Goal: Find specific page/section: Find specific page/section

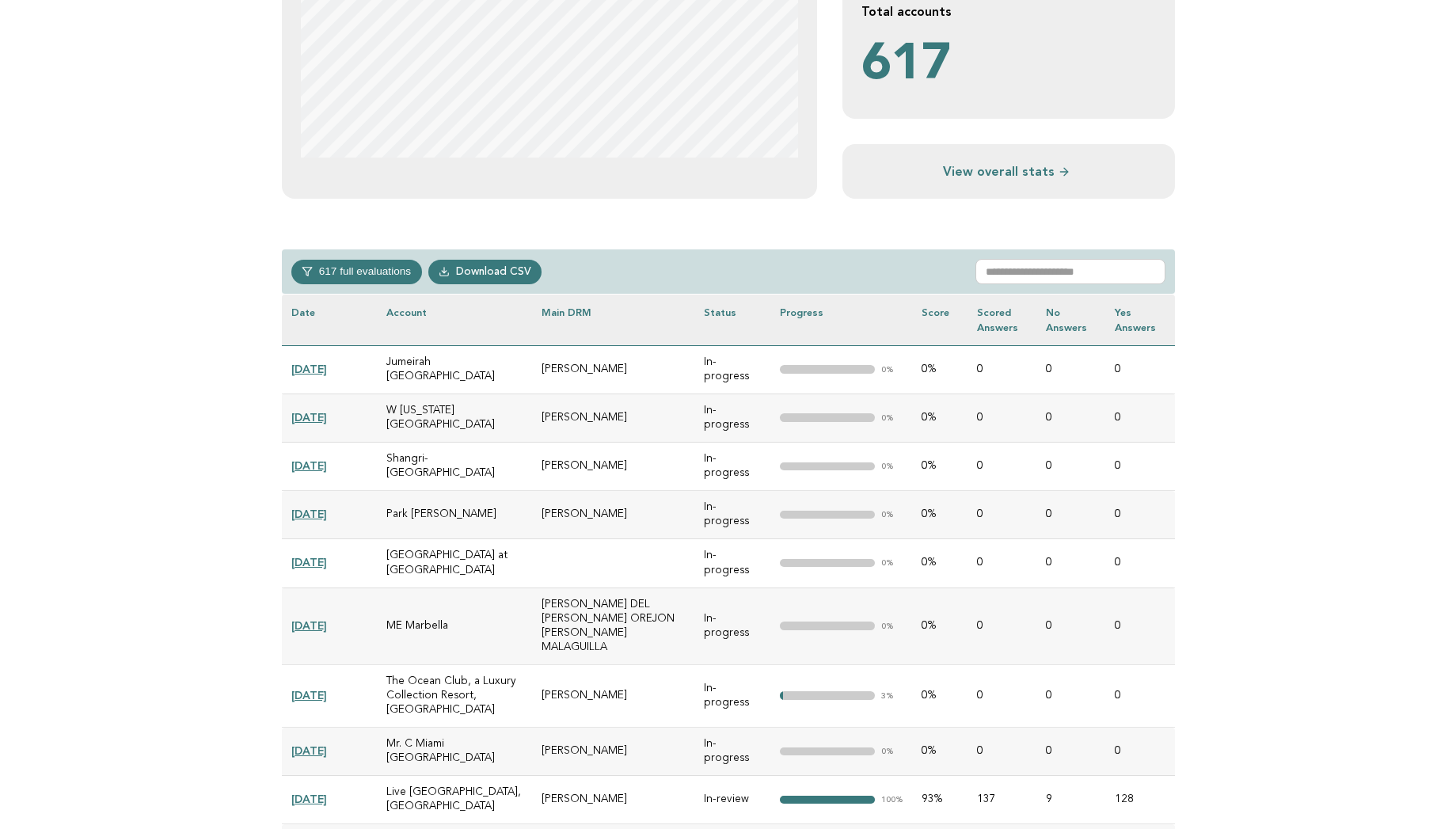
scroll to position [507, 0]
click at [602, 315] on th "Main DRM" at bounding box center [613, 319] width 163 height 51
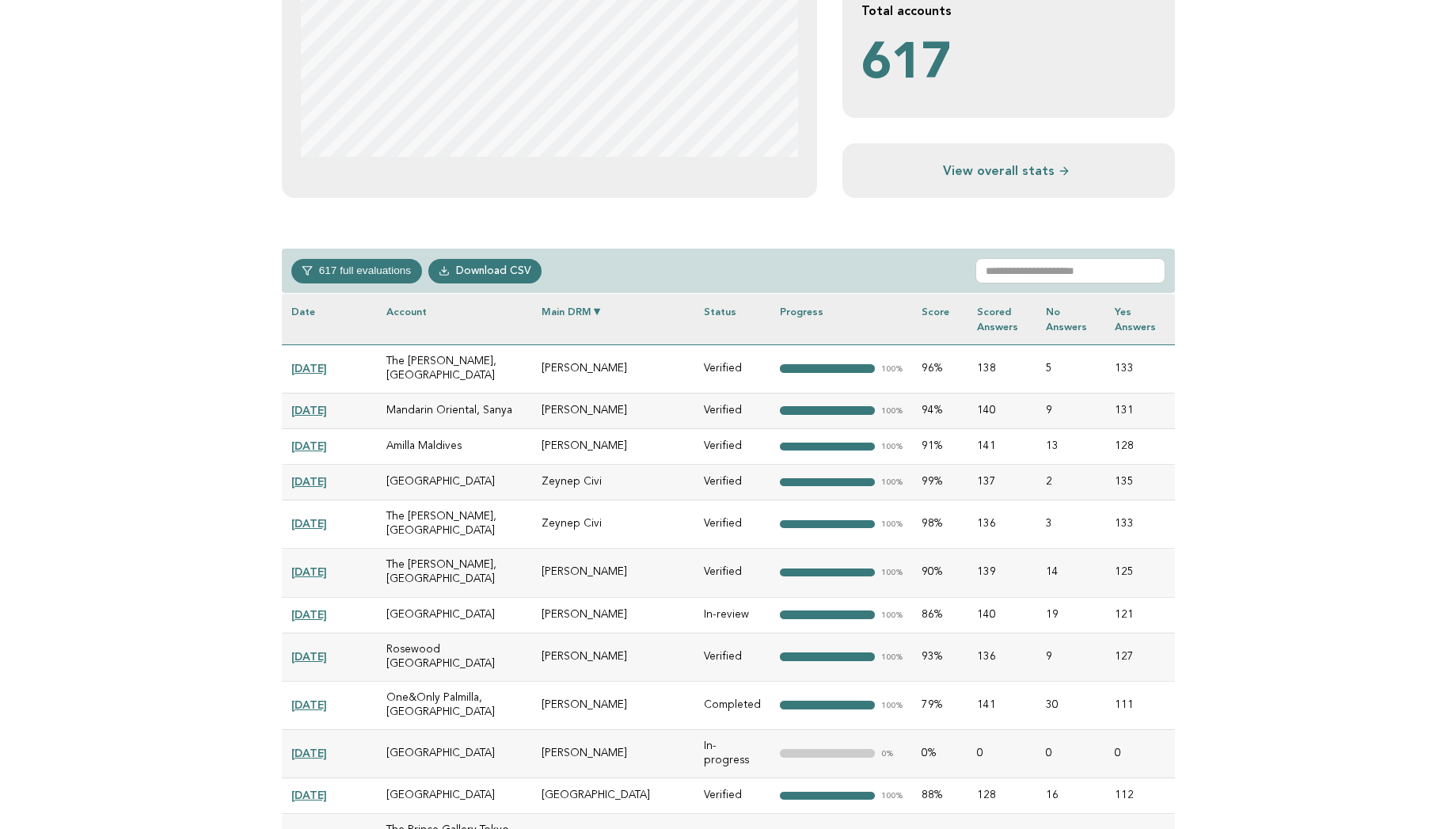
click at [602, 315] on th "Main DRM" at bounding box center [613, 319] width 163 height 51
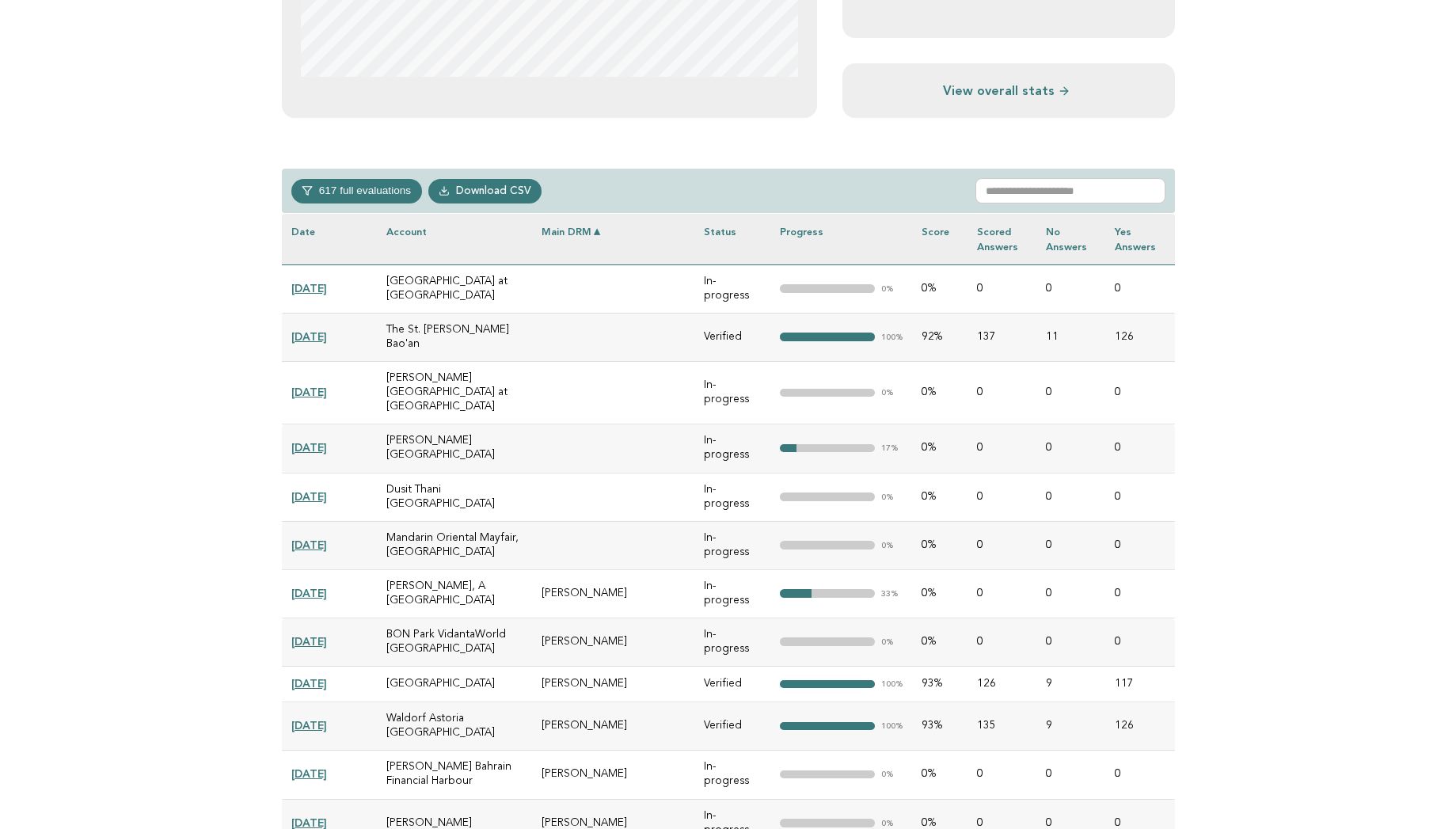
scroll to position [634, 0]
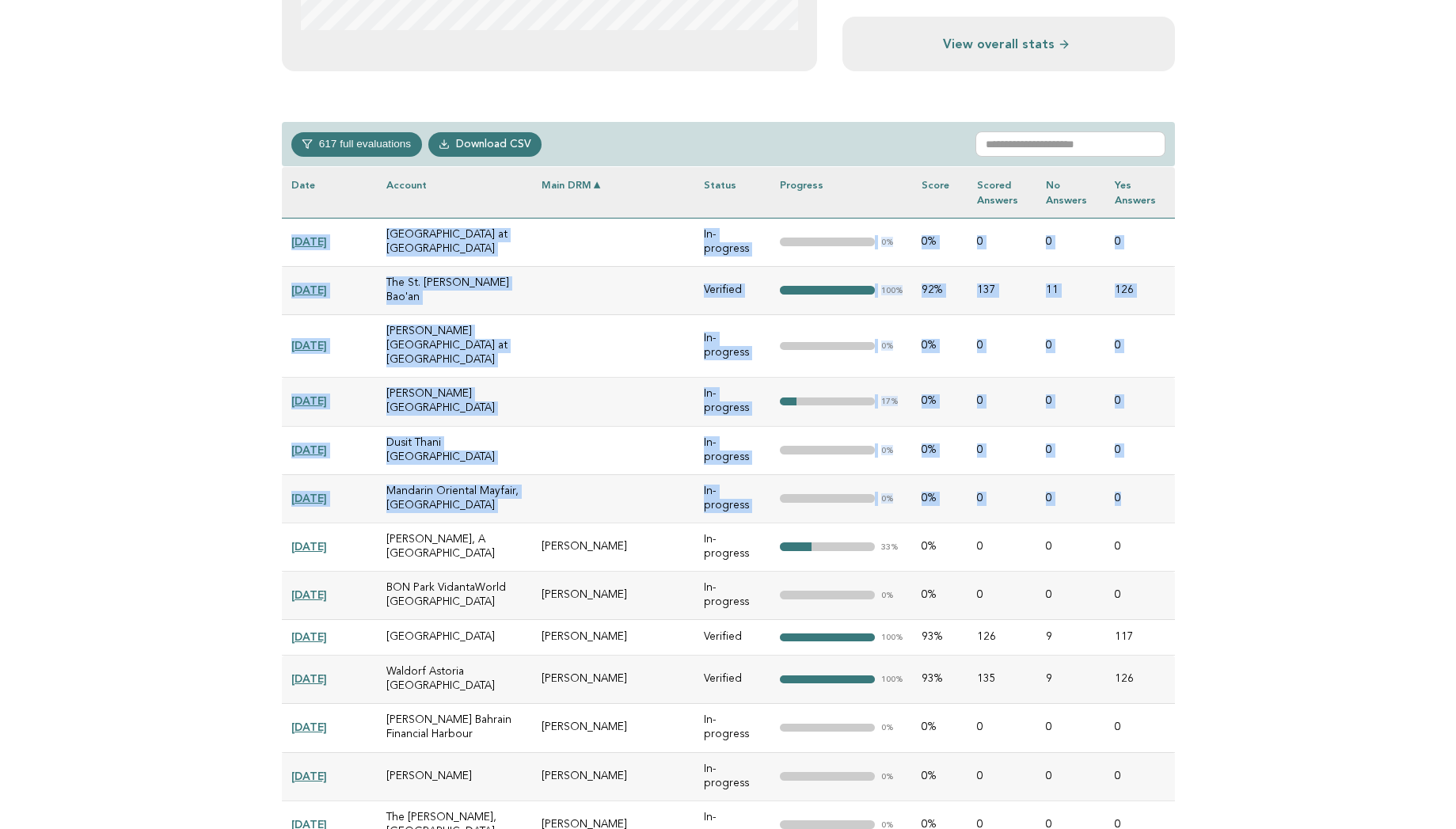
drag, startPoint x: 1147, startPoint y: 462, endPoint x: 281, endPoint y: 246, distance: 892.5
click at [604, 279] on td at bounding box center [613, 290] width 163 height 48
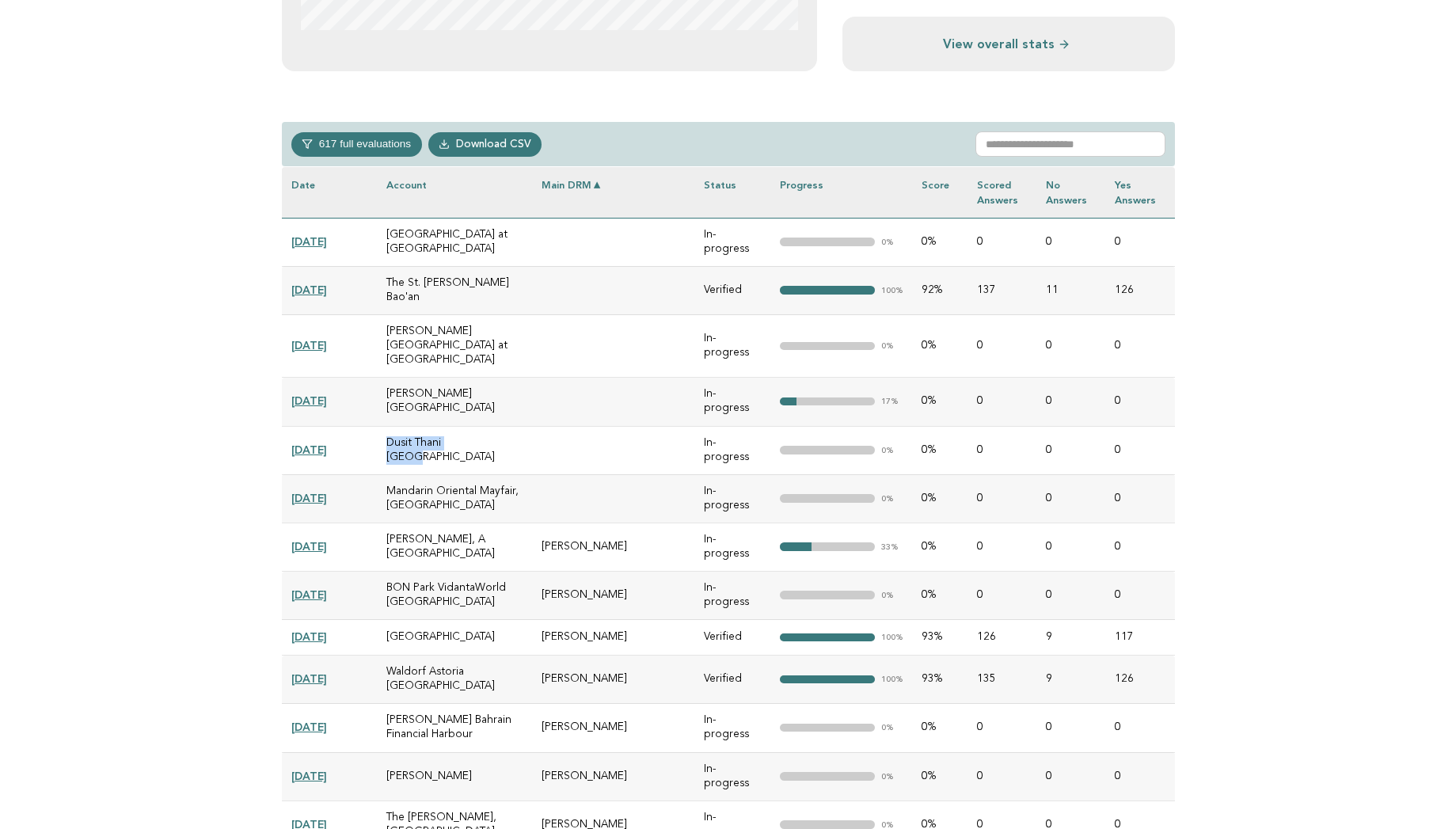
drag, startPoint x: 473, startPoint y: 414, endPoint x: 384, endPoint y: 408, distance: 89.2
click at [384, 426] on td "Dusit Thani [GEOGRAPHIC_DATA]" at bounding box center [454, 450] width 155 height 48
copy td "Dusit Thani [GEOGRAPHIC_DATA]"
click at [532, 474] on td "Mandarin Oriental Mayfair, [GEOGRAPHIC_DATA]" at bounding box center [454, 499] width 155 height 48
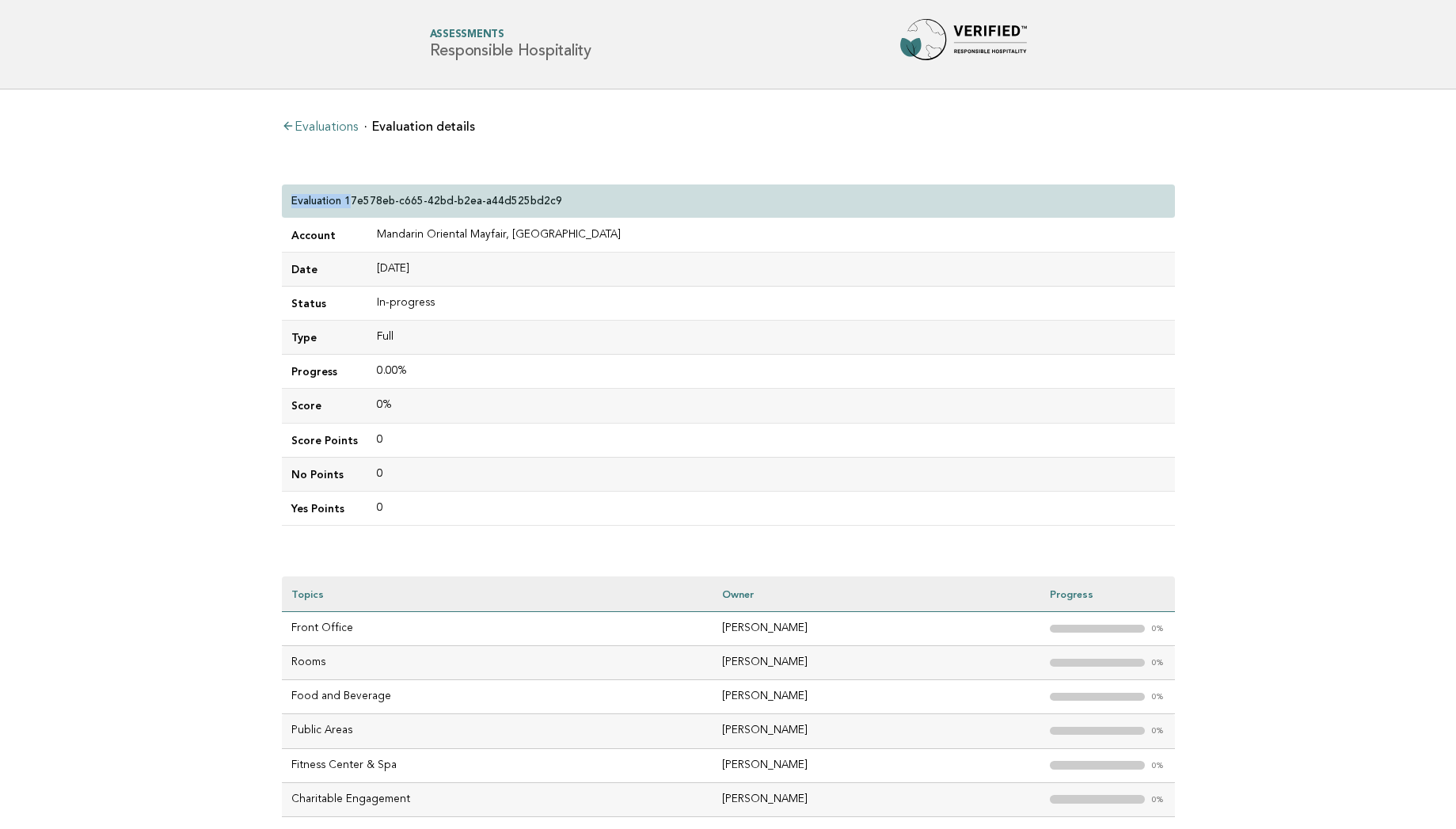
drag, startPoint x: 348, startPoint y: 200, endPoint x: 589, endPoint y: 190, distance: 241.2
click at [589, 190] on div "Evaluation 17e578eb-c665-42bd-b2ea-a44d525bd2c9" at bounding box center [728, 201] width 893 height 34
drag, startPoint x: 552, startPoint y: 199, endPoint x: 347, endPoint y: 202, distance: 205.0
click at [347, 202] on div "Evaluation 17e578eb-c665-42bd-b2ea-a44d525bd2c9" at bounding box center [728, 201] width 893 height 34
drag, startPoint x: 376, startPoint y: 231, endPoint x: 595, endPoint y: 232, distance: 219.0
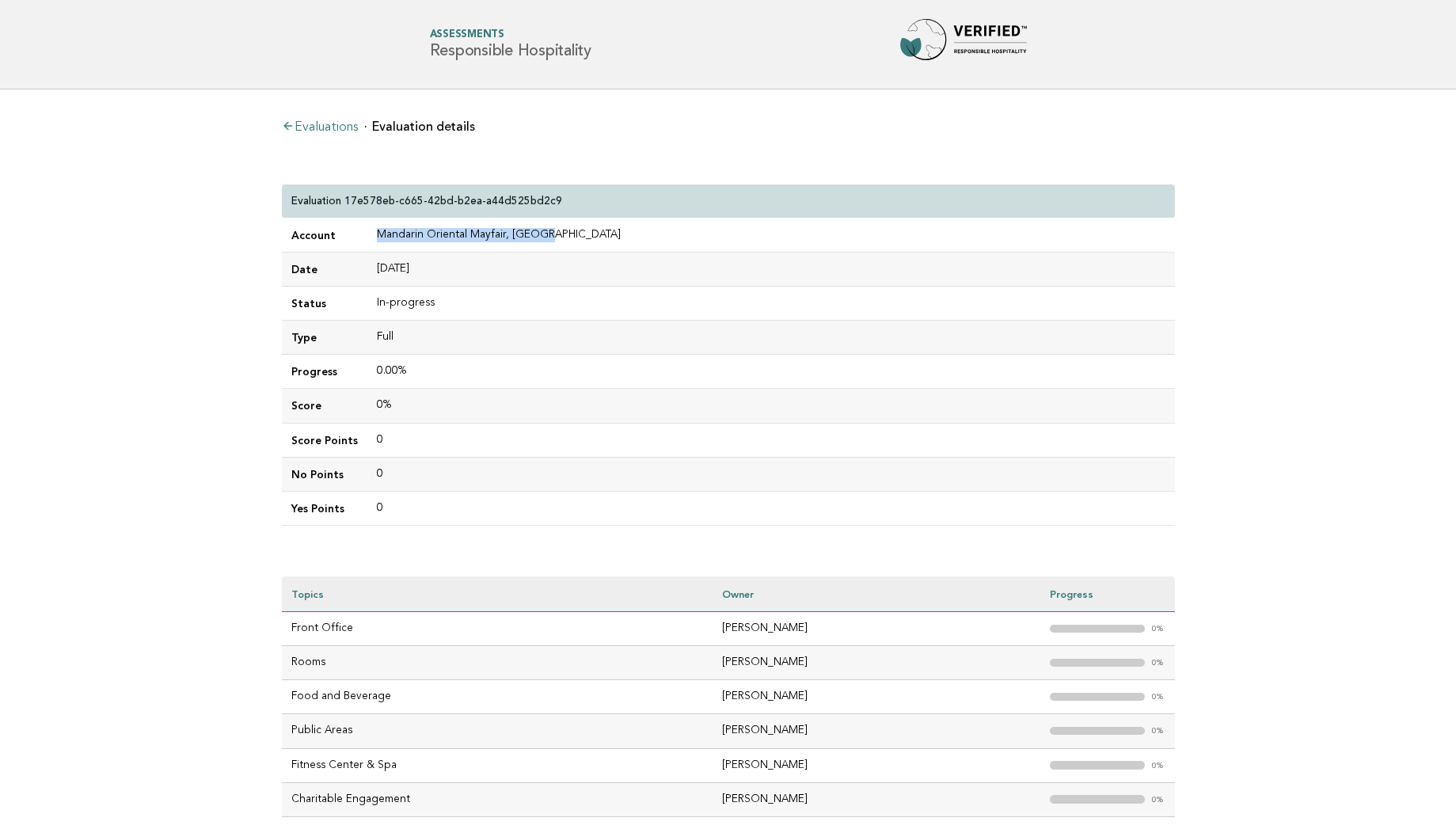
click at [595, 232] on td "Mandarin Oriental Mayfair, [GEOGRAPHIC_DATA]" at bounding box center [771, 235] width 807 height 34
copy td "Mandarin Oriental Mayfair, [GEOGRAPHIC_DATA]"
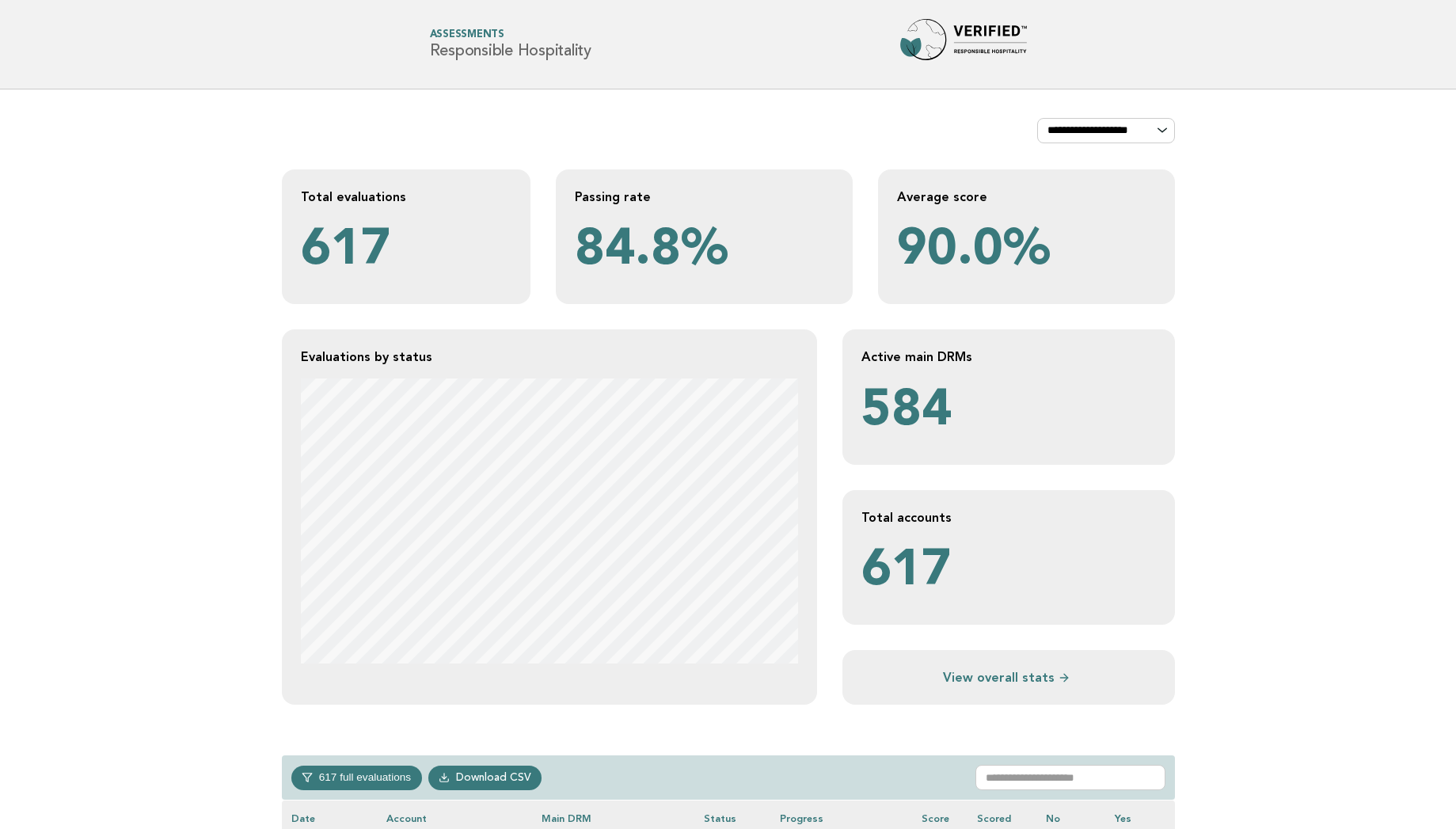
scroll to position [634, 0]
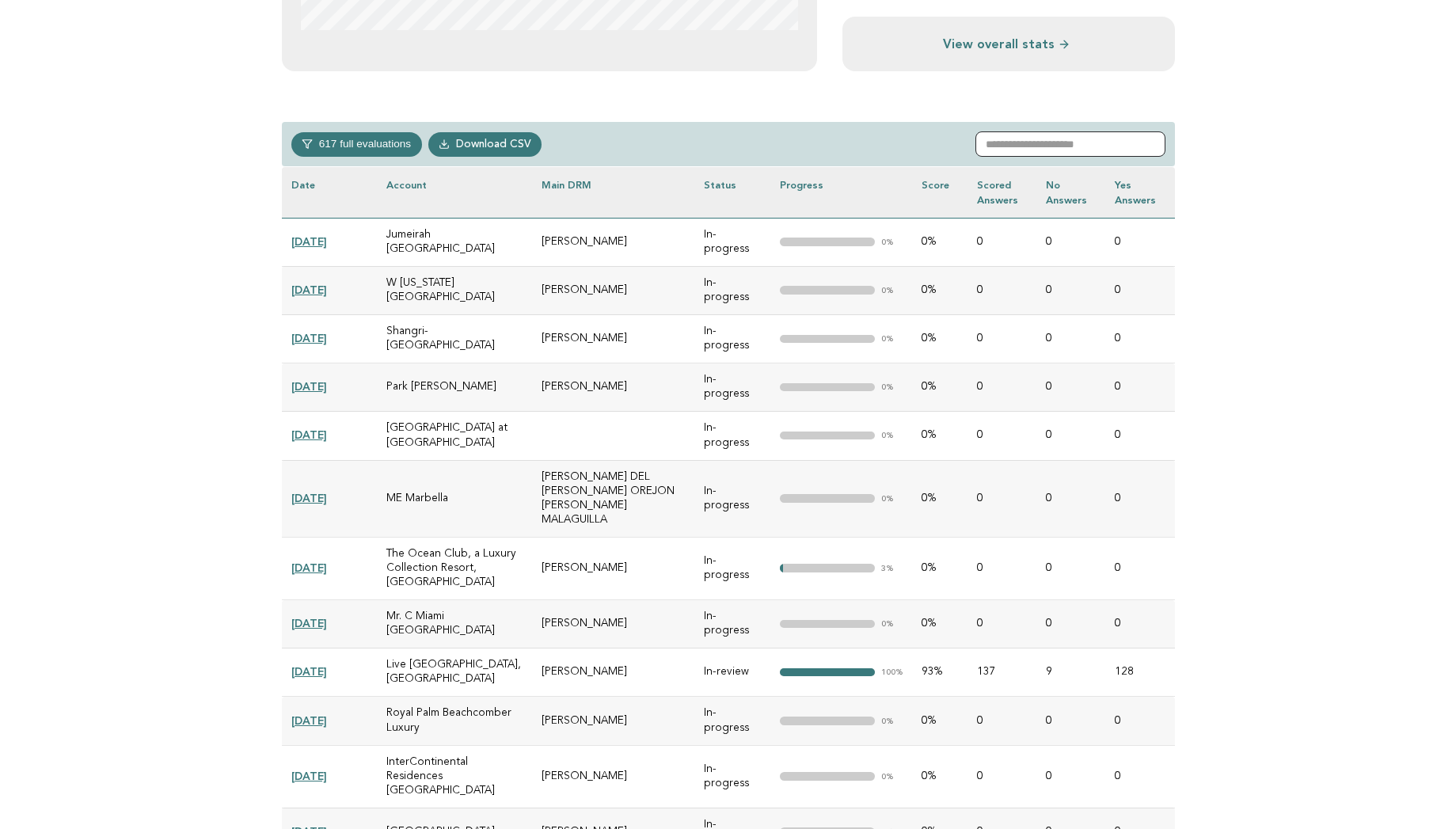
click at [1035, 143] on input "text" at bounding box center [1070, 144] width 190 height 25
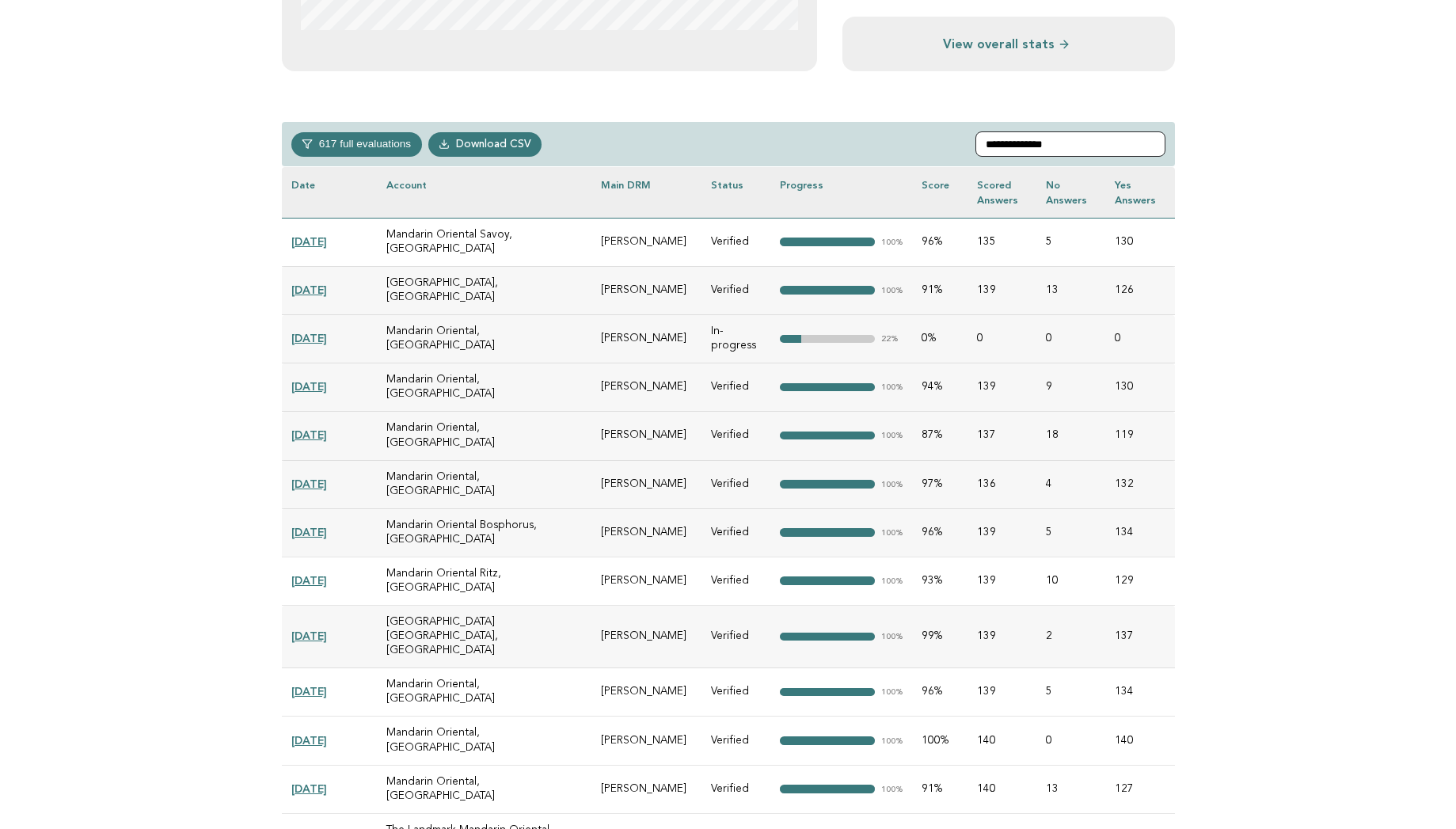
type input "**********"
click at [220, 642] on main "**********" at bounding box center [728, 746] width 1456 height 2581
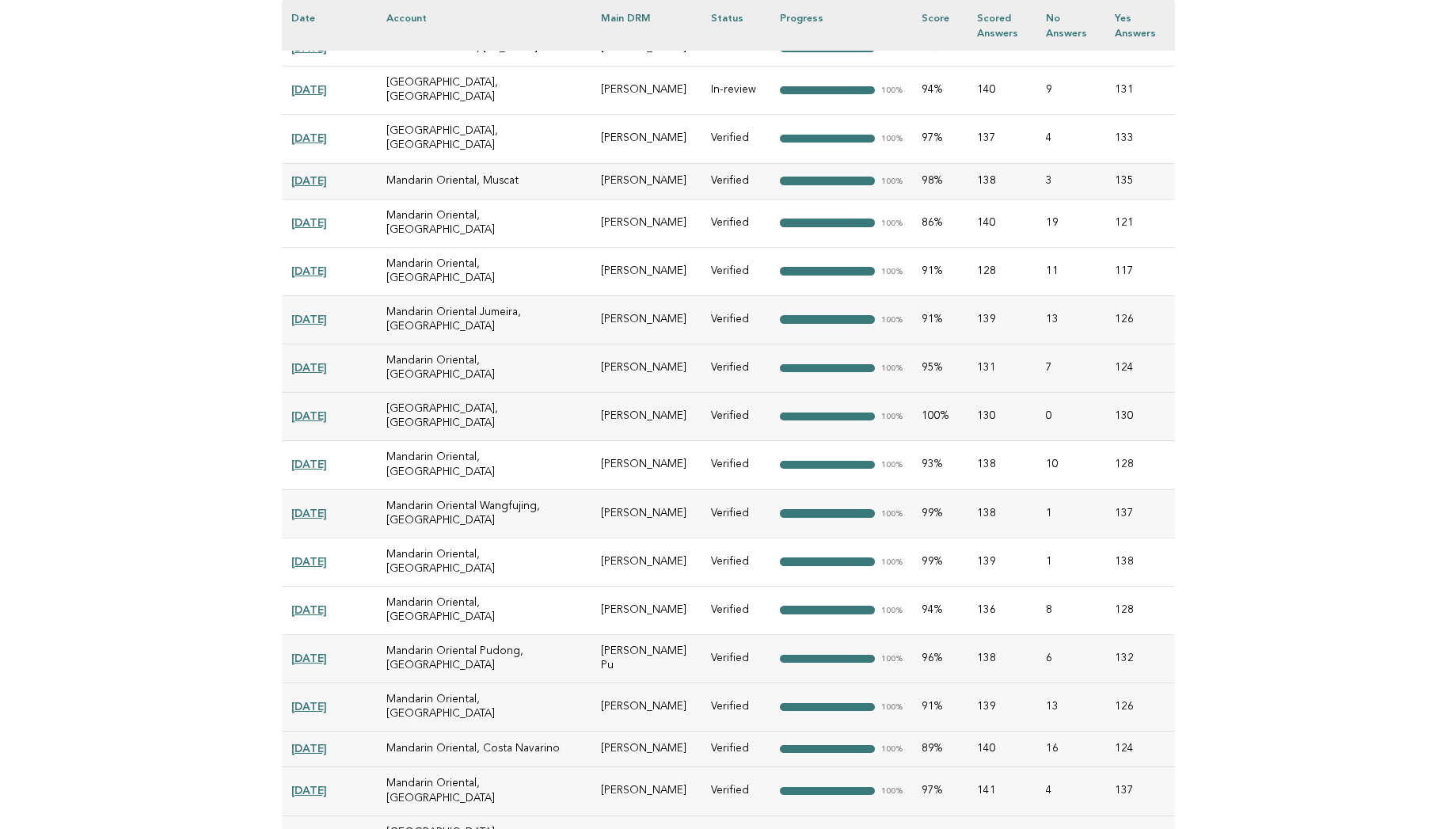
scroll to position [1552, 0]
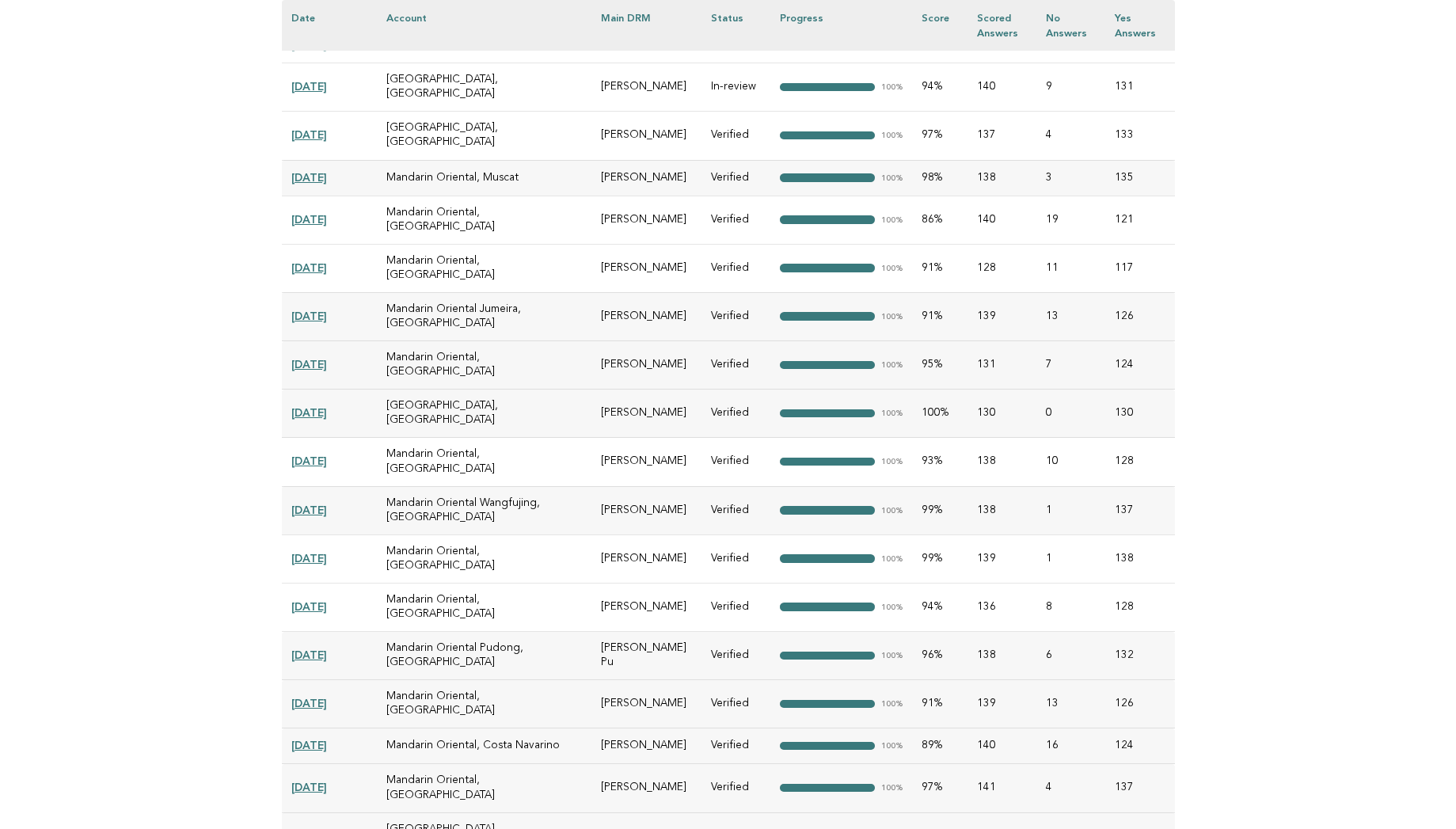
drag, startPoint x: 685, startPoint y: 644, endPoint x: 607, endPoint y: 645, distance: 78.0
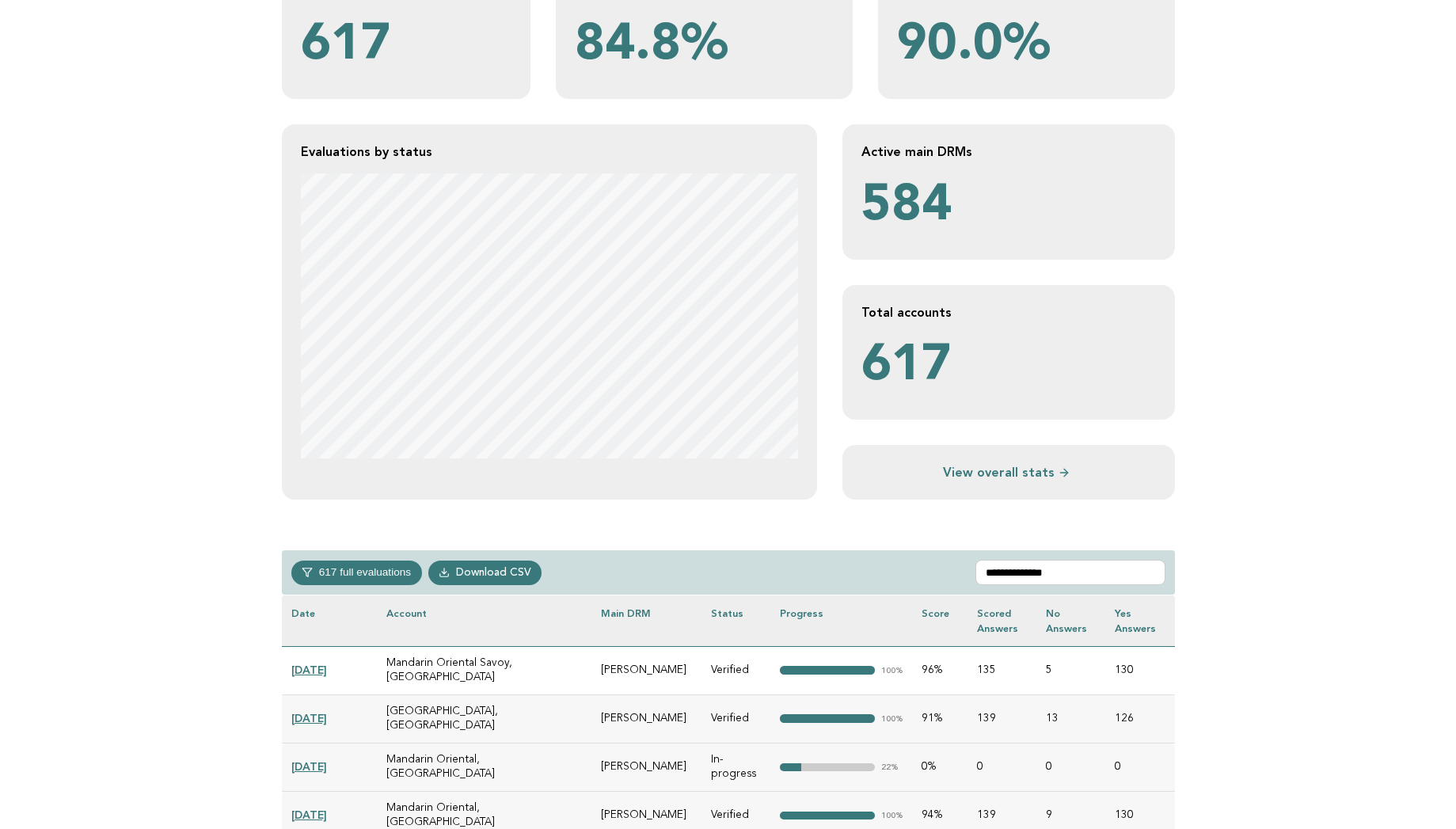
scroll to position [148, 0]
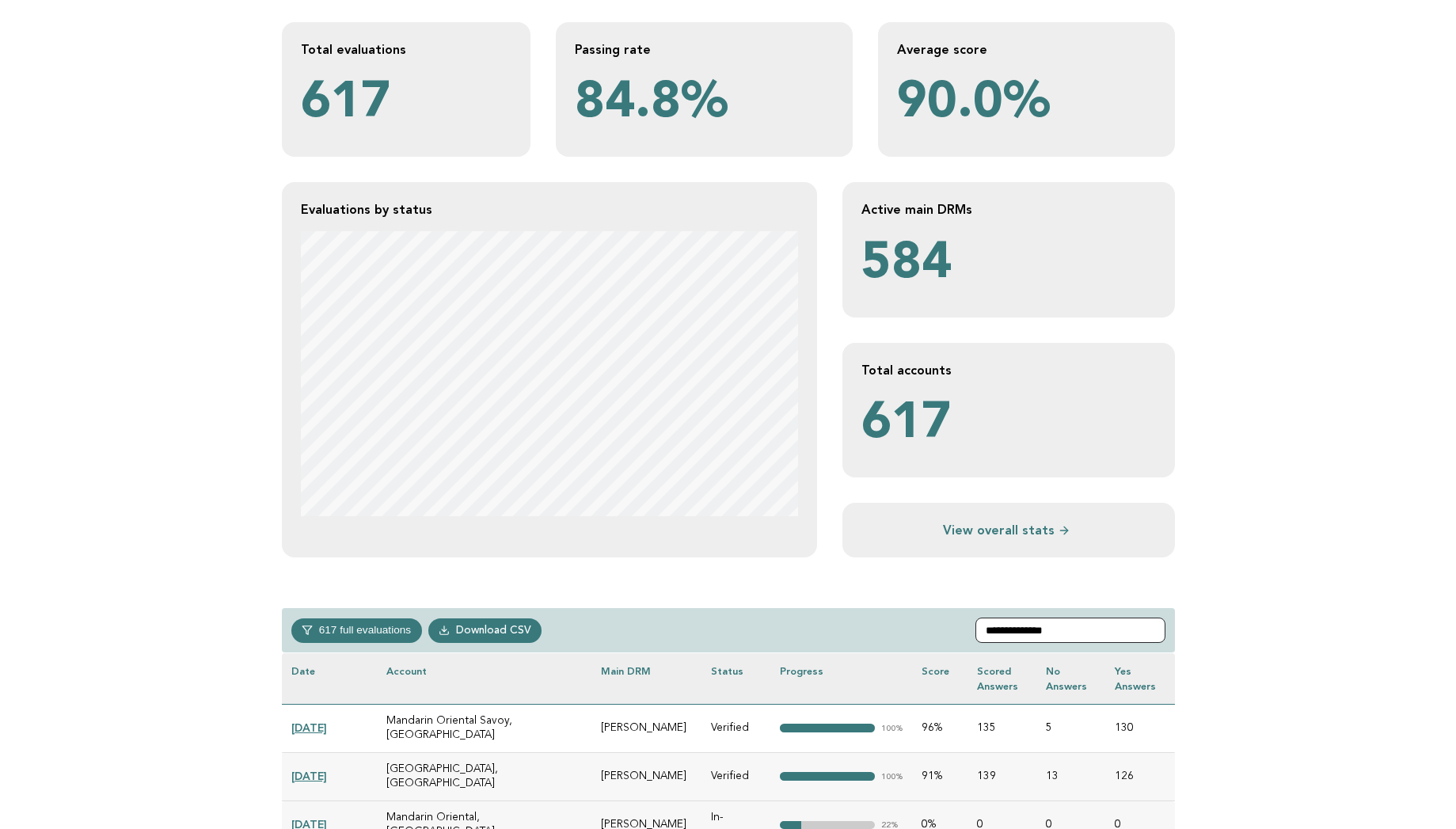
click at [1094, 628] on input "**********" at bounding box center [1070, 630] width 190 height 25
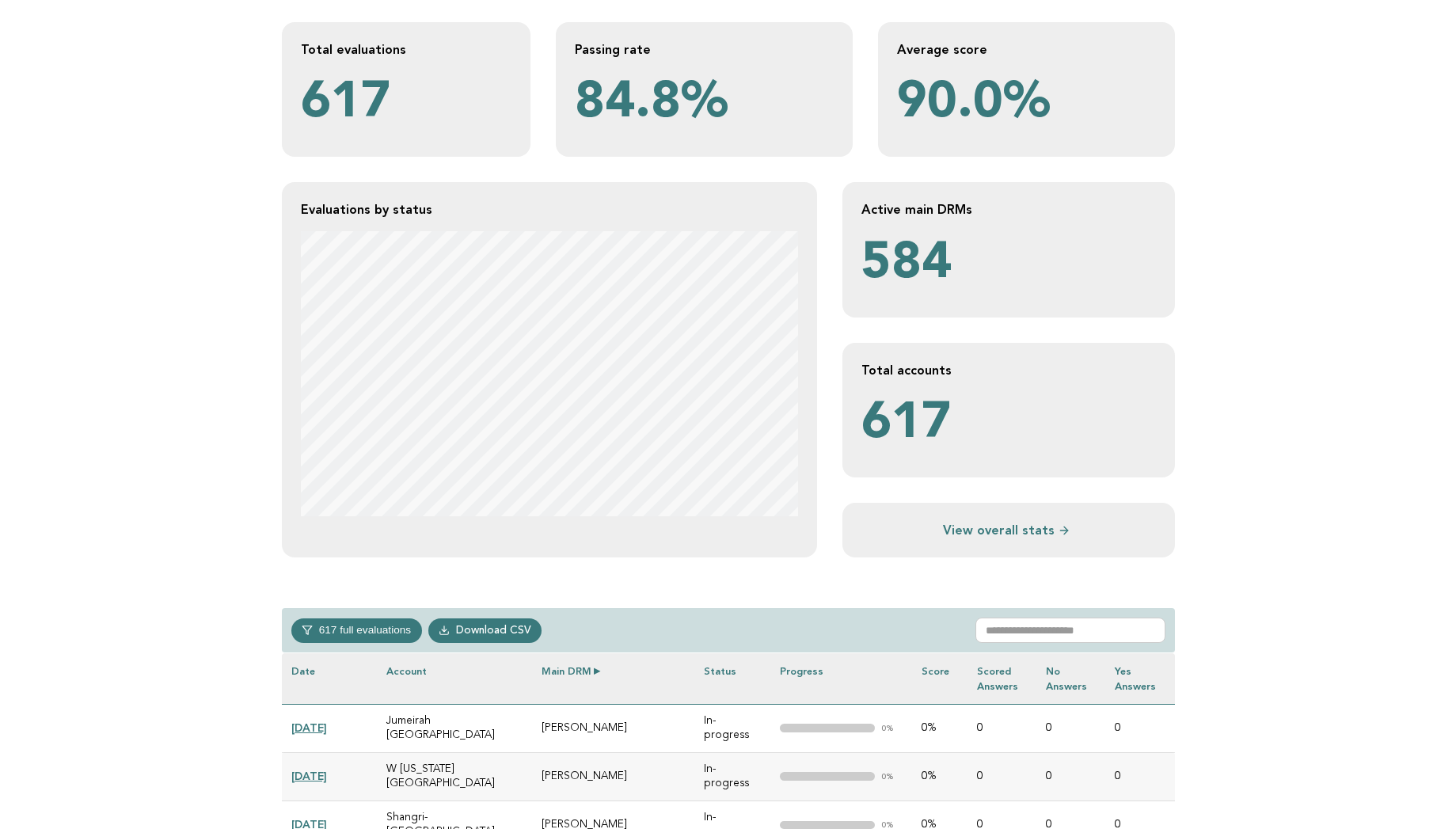
click at [603, 671] on th "Main DRM" at bounding box center [613, 679] width 163 height 51
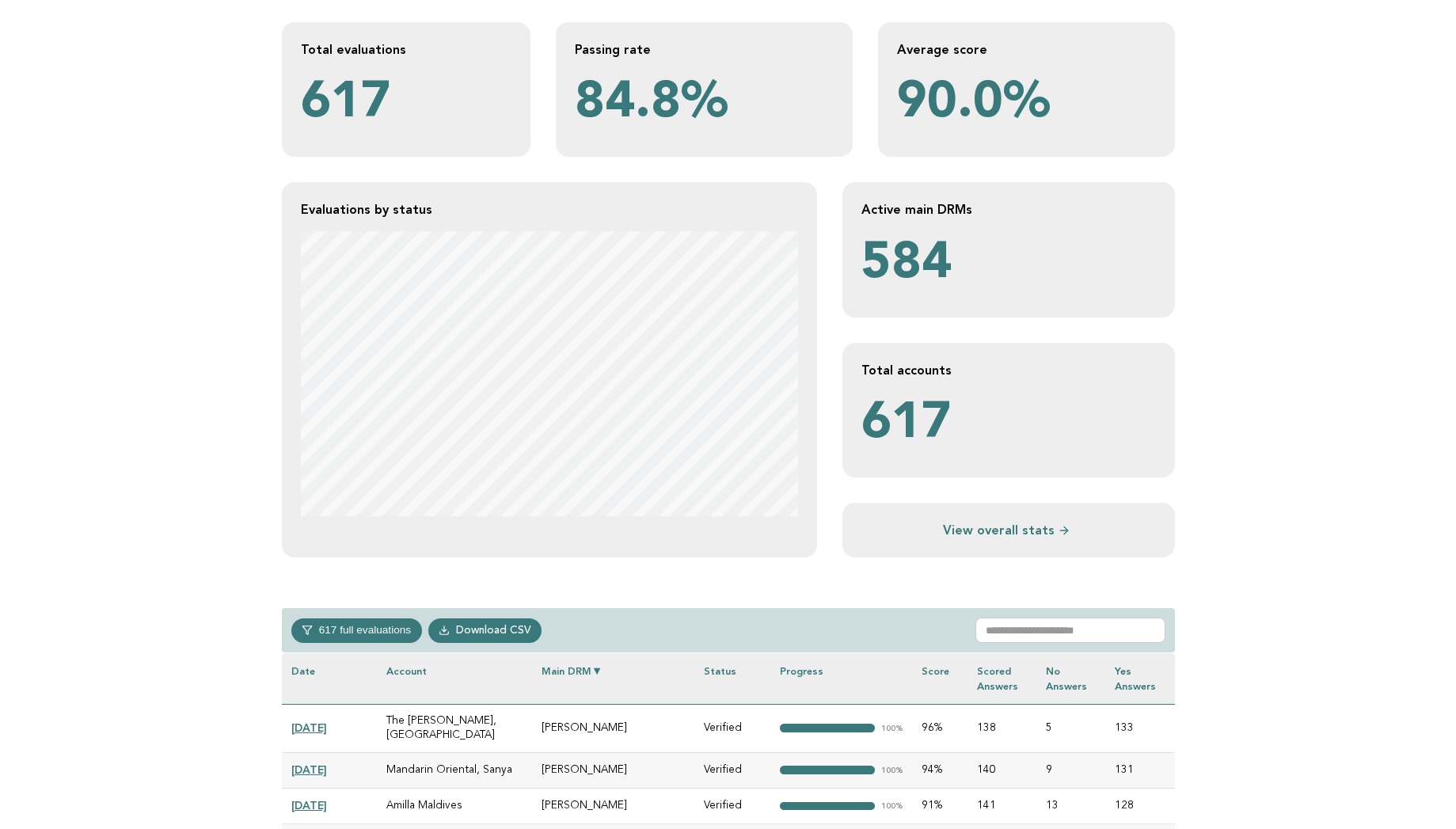
click at [603, 671] on th "Main DRM" at bounding box center [613, 679] width 163 height 51
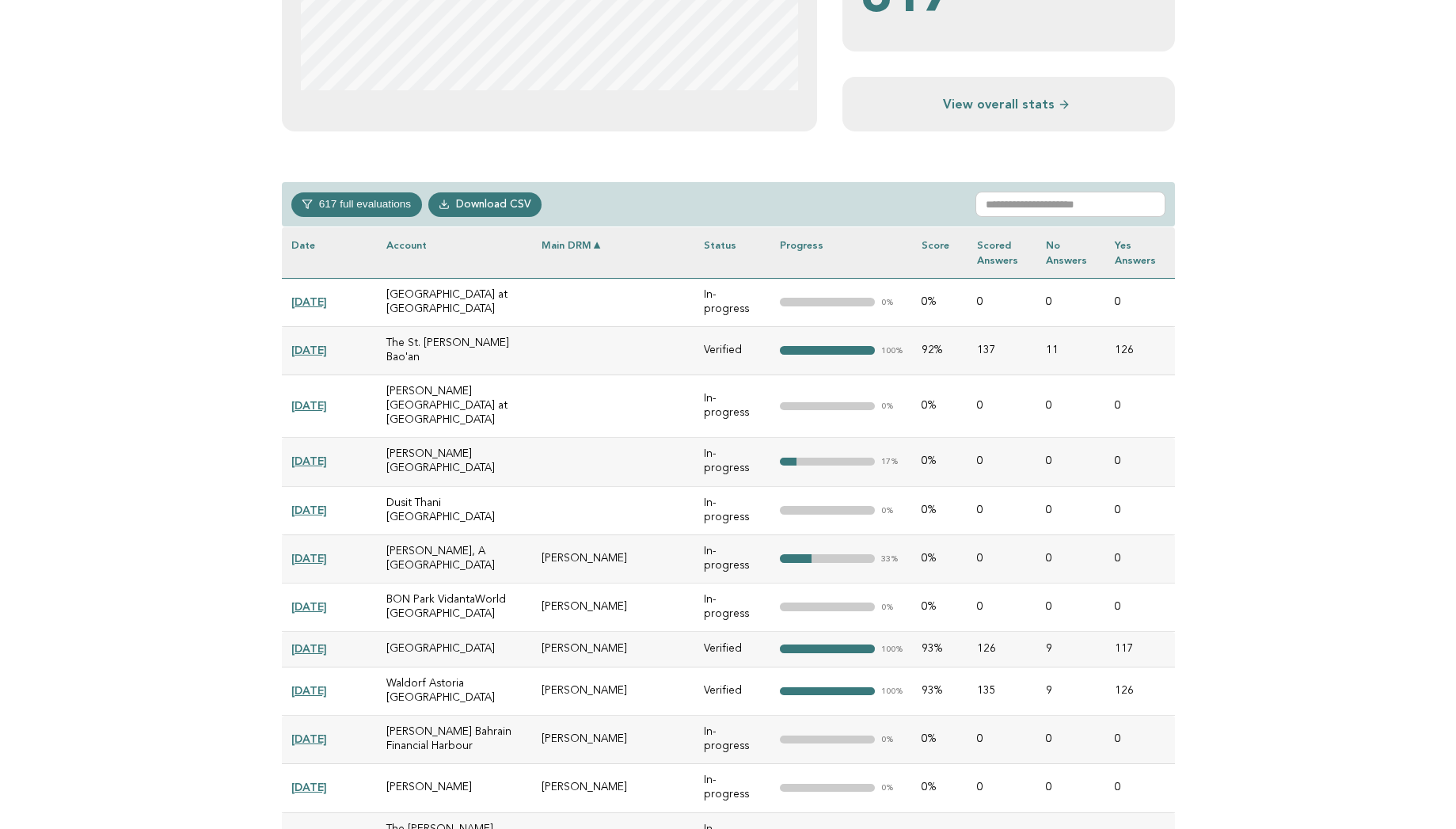
scroll to position [591, 0]
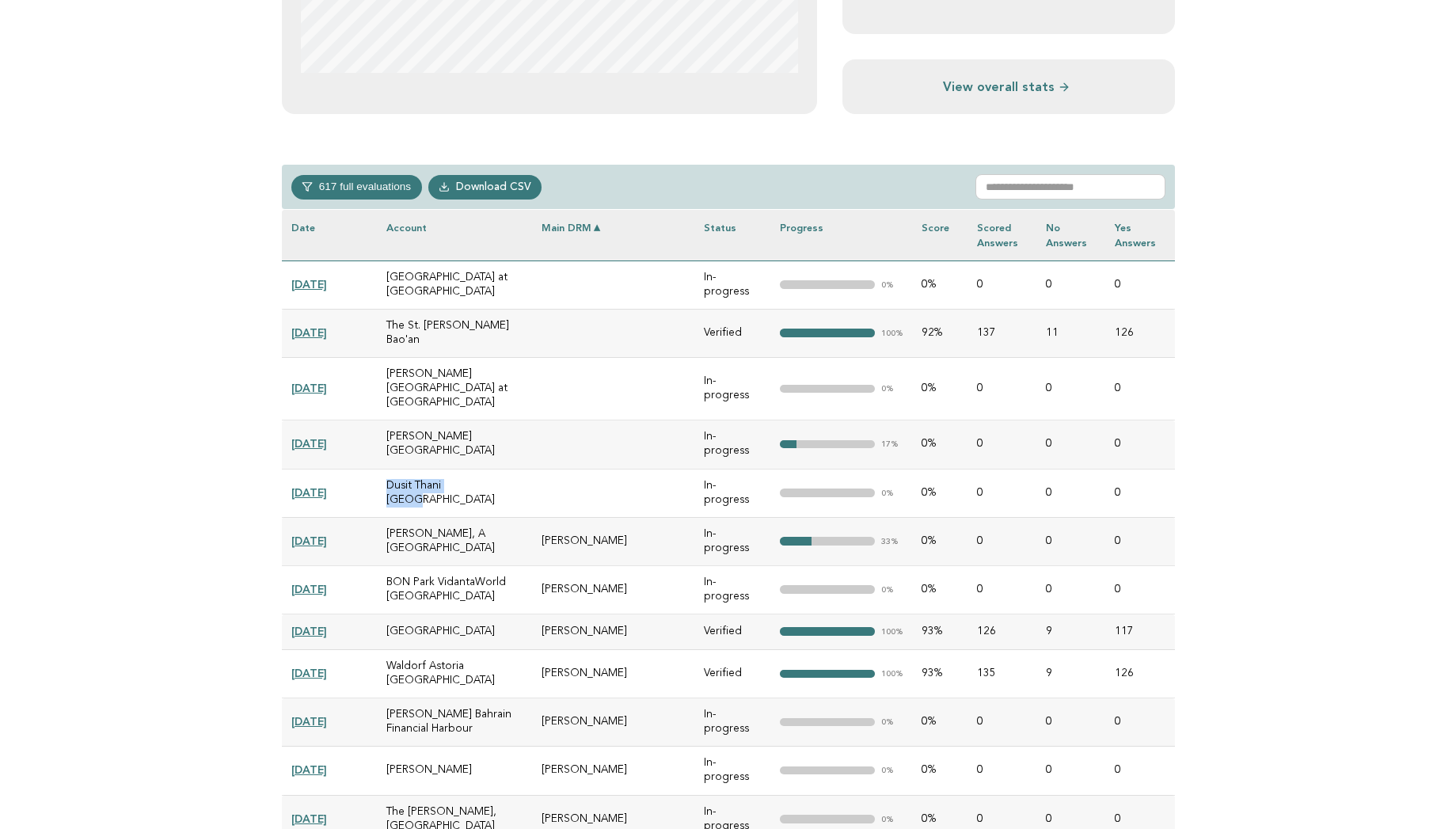
drag, startPoint x: 479, startPoint y: 459, endPoint x: 380, endPoint y: 460, distance: 99.0
click at [380, 469] on td "Dusit Thani [GEOGRAPHIC_DATA]" at bounding box center [454, 493] width 155 height 48
copy td "Dusit Thani [GEOGRAPHIC_DATA]"
drag, startPoint x: 450, startPoint y: 420, endPoint x: 385, endPoint y: 397, distance: 68.9
click at [385, 421] on td "[PERSON_NAME][GEOGRAPHIC_DATA]" at bounding box center [454, 445] width 155 height 48
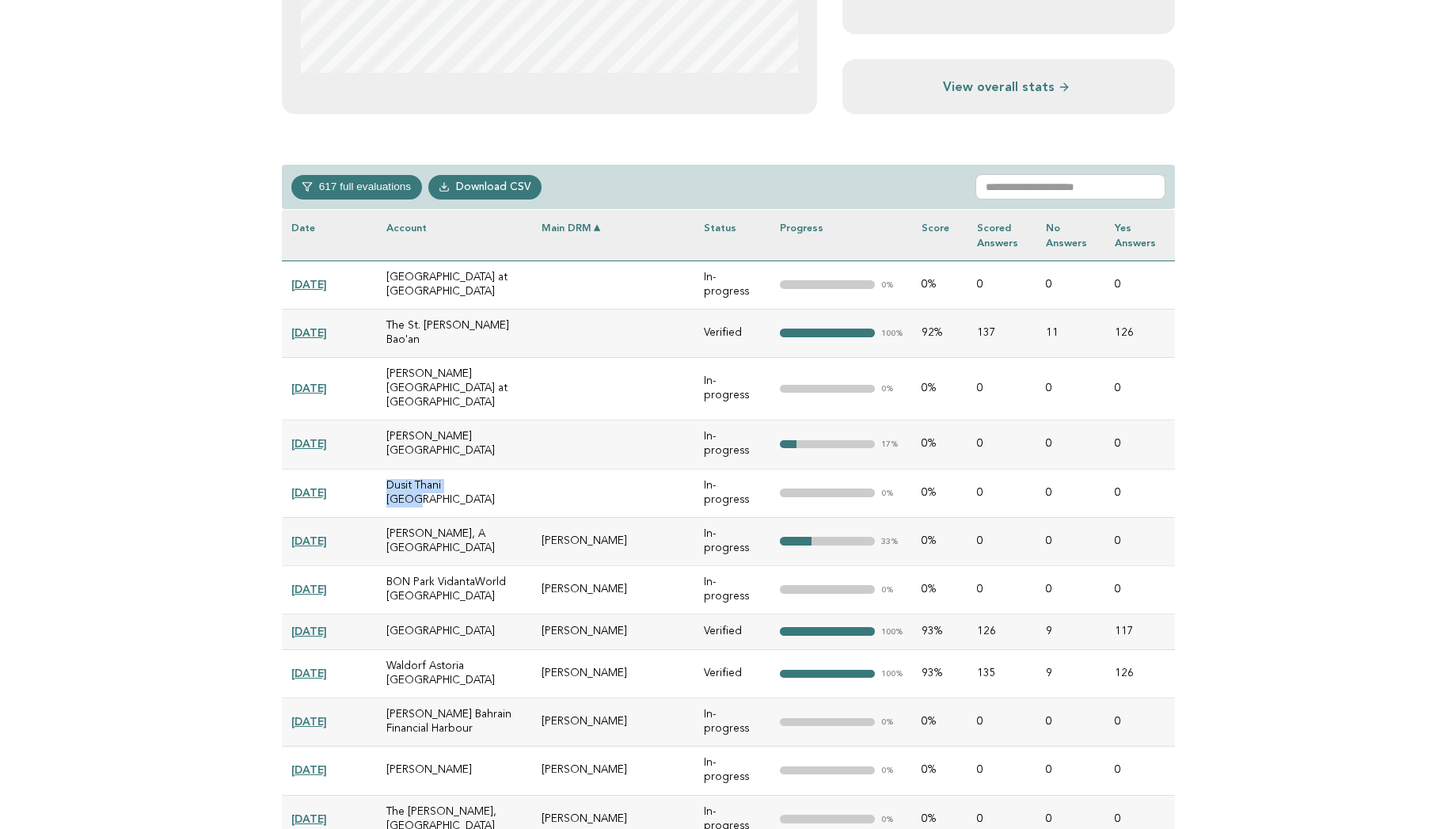
copy td "[PERSON_NAME][GEOGRAPHIC_DATA]"
drag, startPoint x: 418, startPoint y: 377, endPoint x: 387, endPoint y: 358, distance: 36.4
click at [387, 358] on td "[PERSON_NAME][GEOGRAPHIC_DATA] at [GEOGRAPHIC_DATA]" at bounding box center [454, 389] width 155 height 63
copy td "[PERSON_NAME][GEOGRAPHIC_DATA] at [GEOGRAPHIC_DATA]"
click at [532, 326] on td "The St. [PERSON_NAME] Bao'an" at bounding box center [454, 333] width 155 height 48
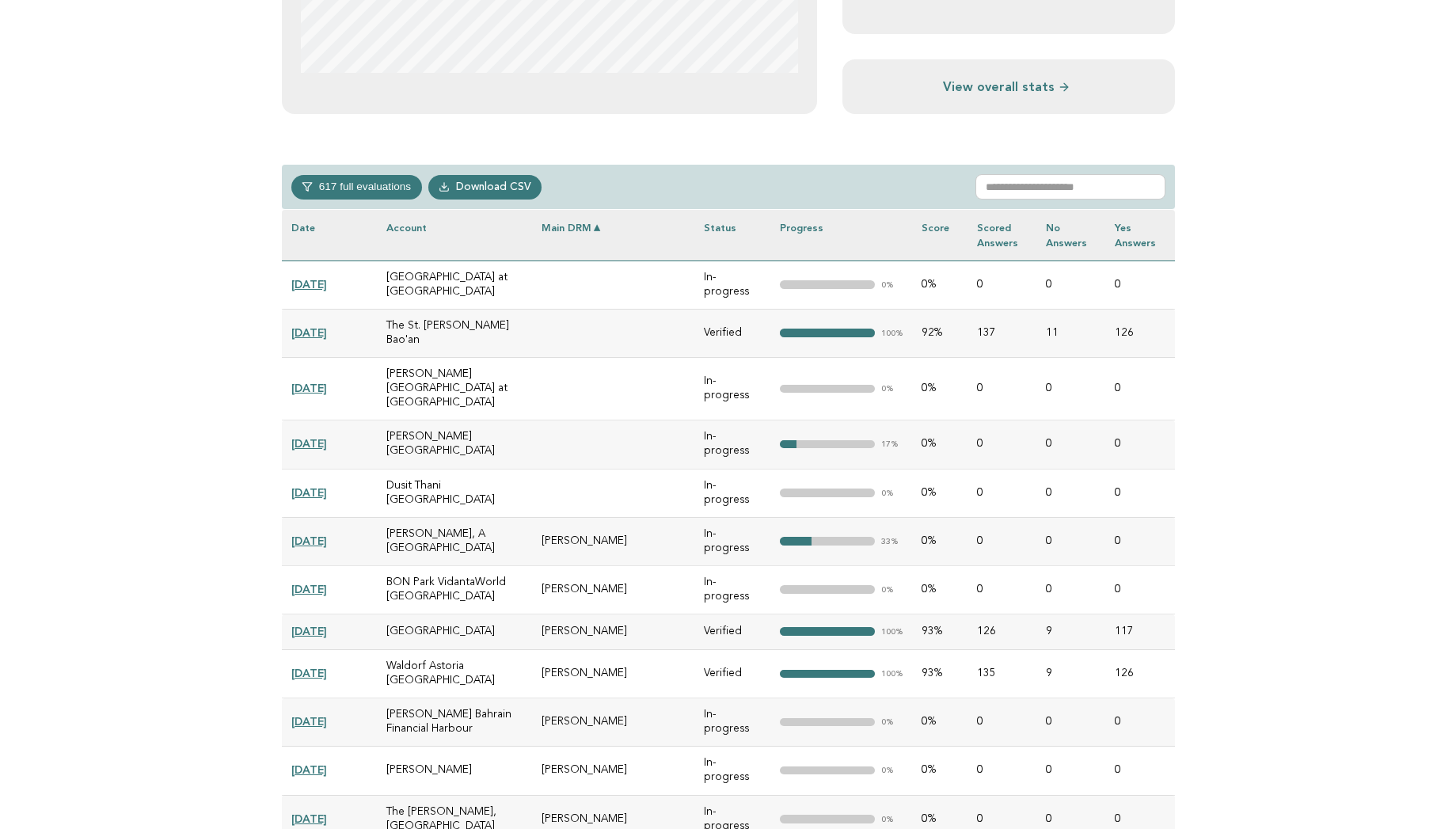
drag, startPoint x: 532, startPoint y: 325, endPoint x: 382, endPoint y: 327, distance: 150.0
click at [382, 327] on td "The St. [PERSON_NAME] Bao'an" at bounding box center [454, 333] width 155 height 48
copy td "The St. [PERSON_NAME] Bao'an"
drag, startPoint x: 478, startPoint y: 295, endPoint x: 385, endPoint y: 278, distance: 94.5
click at [385, 278] on td "[GEOGRAPHIC_DATA] at [GEOGRAPHIC_DATA]" at bounding box center [454, 285] width 155 height 48
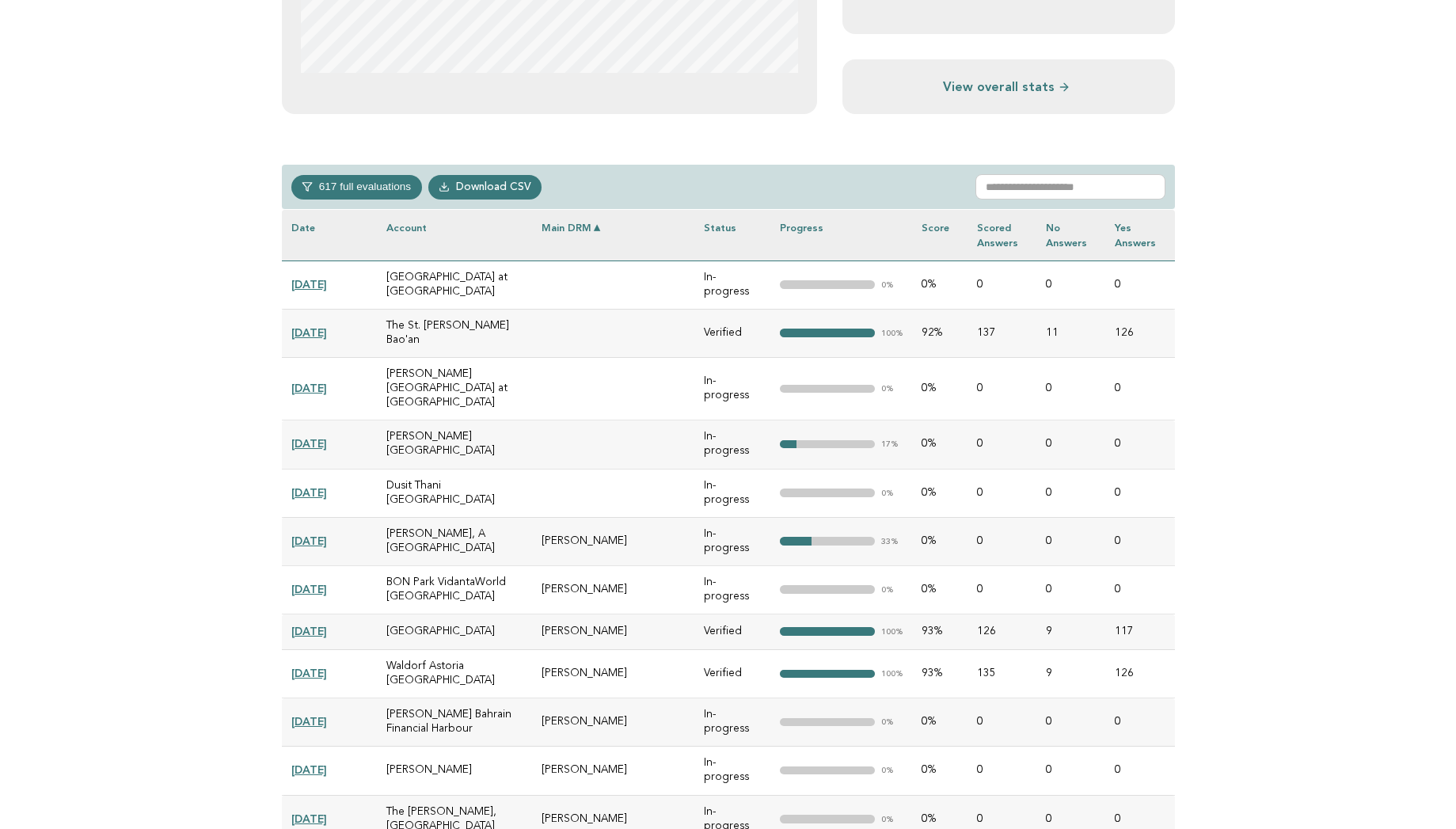
copy td "[GEOGRAPHIC_DATA] at [GEOGRAPHIC_DATA]"
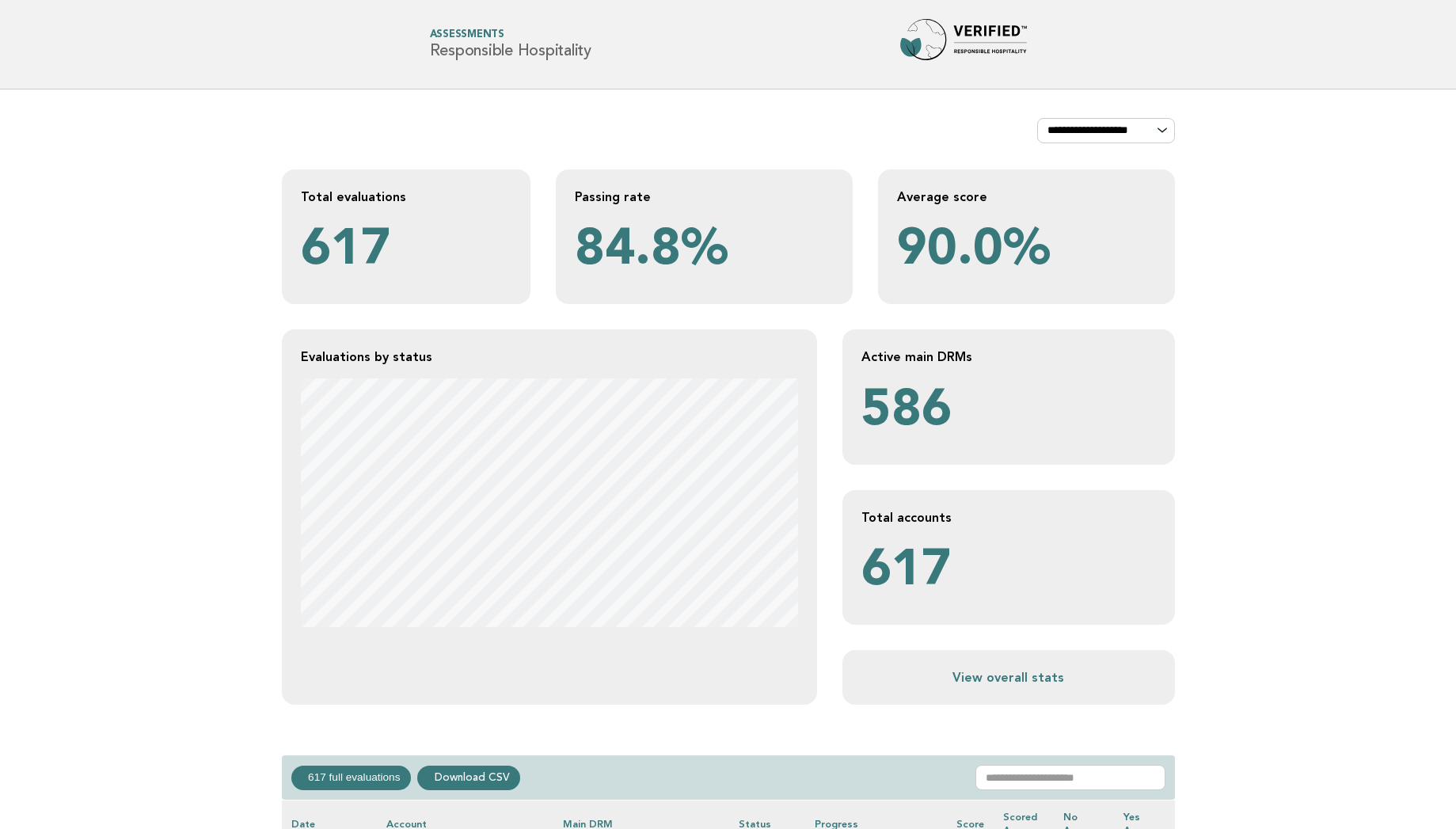
scroll to position [591, 0]
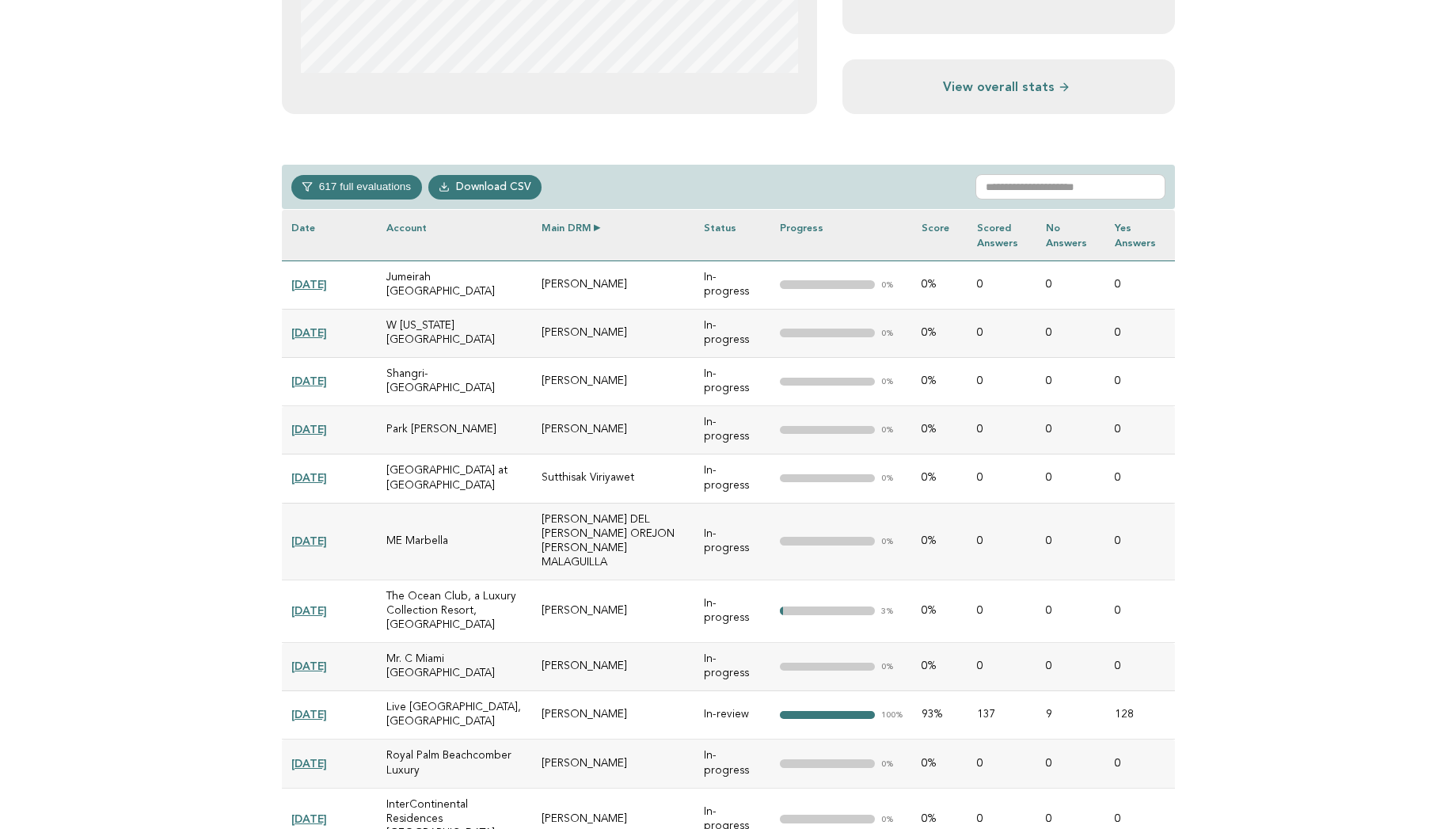
click at [589, 227] on th "Main DRM" at bounding box center [613, 235] width 163 height 51
